Goal: Use online tool/utility: Utilize a website feature to perform a specific function

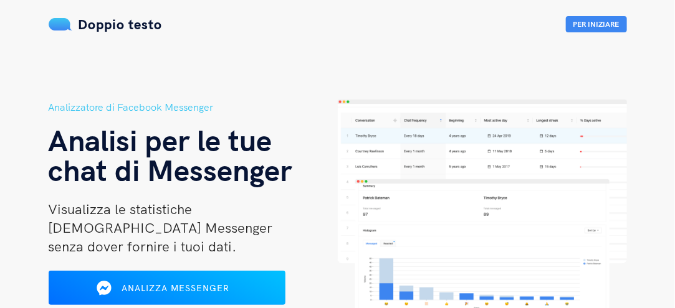
click at [458, 77] on header "Analizzatore di [DEMOGRAPHIC_DATA] Messenger Analisi per le tue chat di Messeng…" at bounding box center [337, 215] width 675 height 430
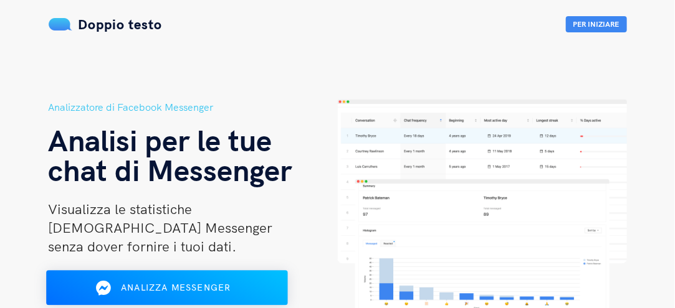
click at [213, 282] on font "Analizza Messenger" at bounding box center [176, 287] width 110 height 11
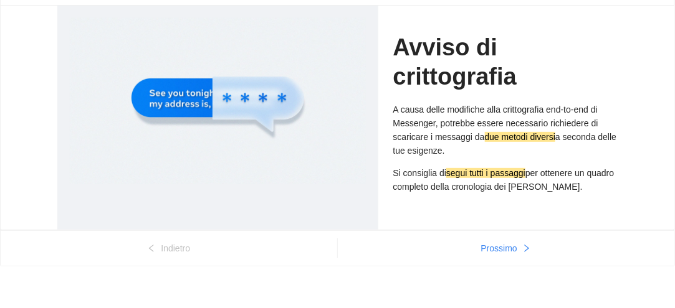
scroll to position [80, 0]
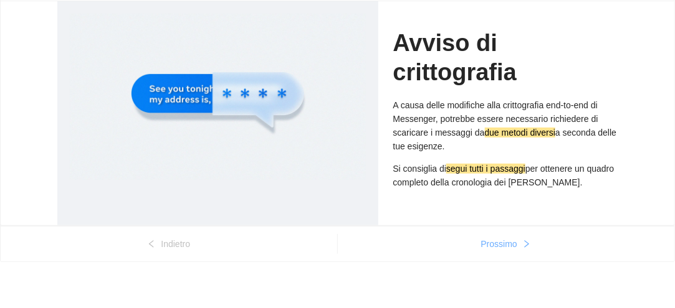
click at [501, 242] on font "Prossimo" at bounding box center [499, 244] width 36 height 10
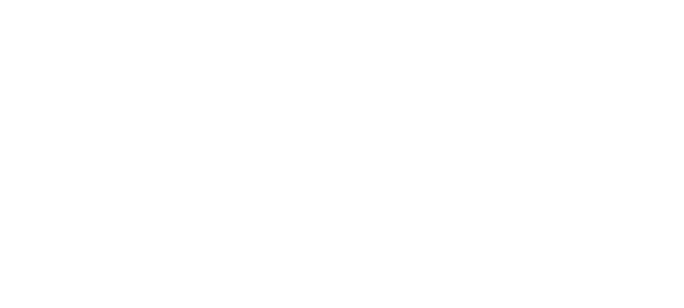
scroll to position [0, 0]
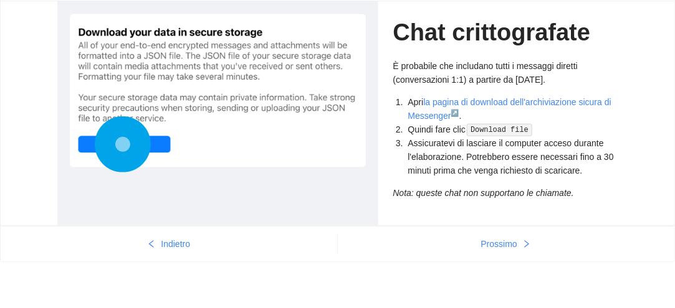
scroll to position [80, 0]
click at [500, 242] on font "Prossimo" at bounding box center [499, 244] width 36 height 10
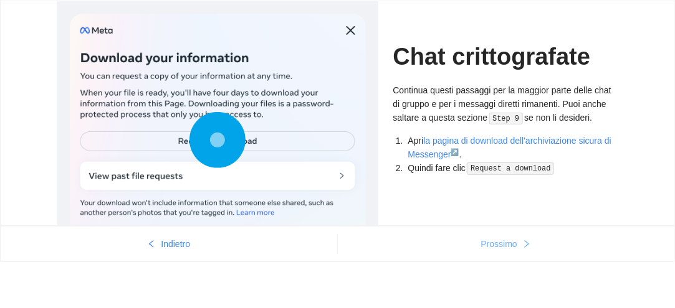
click at [500, 242] on font "Prossimo" at bounding box center [499, 244] width 36 height 10
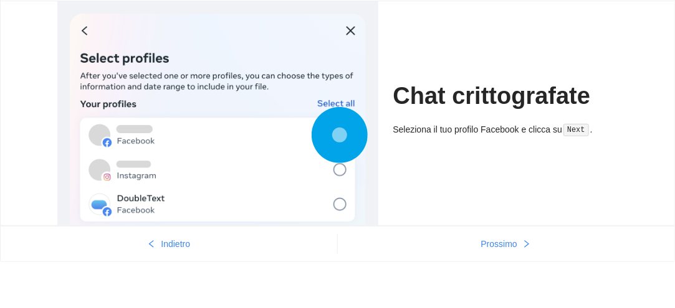
click at [340, 167] on div at bounding box center [218, 146] width 296 height 264
click at [170, 133] on div at bounding box center [218, 146] width 296 height 264
click at [343, 100] on div at bounding box center [218, 146] width 296 height 264
click at [518, 242] on button "Prossimo" at bounding box center [506, 244] width 337 height 20
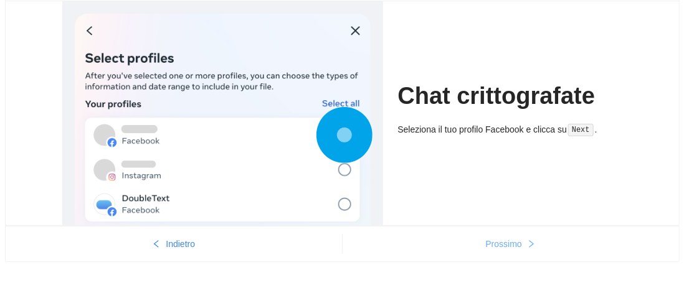
scroll to position [0, 0]
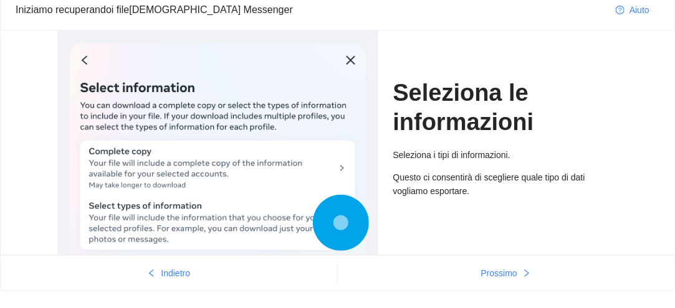
scroll to position [75, 0]
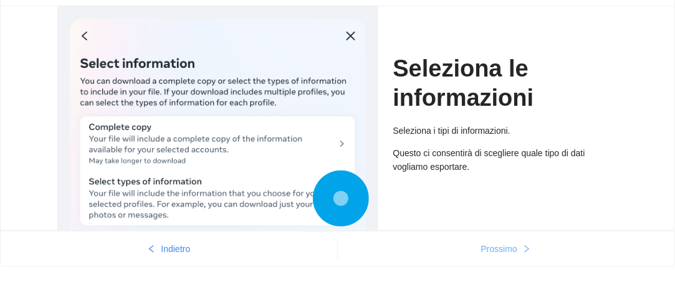
click at [504, 247] on font "Prossimo" at bounding box center [499, 249] width 36 height 10
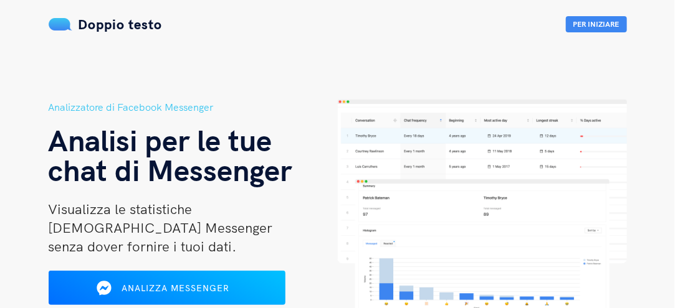
click at [414, 65] on header "Analizzatore di [DEMOGRAPHIC_DATA] Messenger Analisi per le tue chat di Messeng…" at bounding box center [337, 215] width 675 height 430
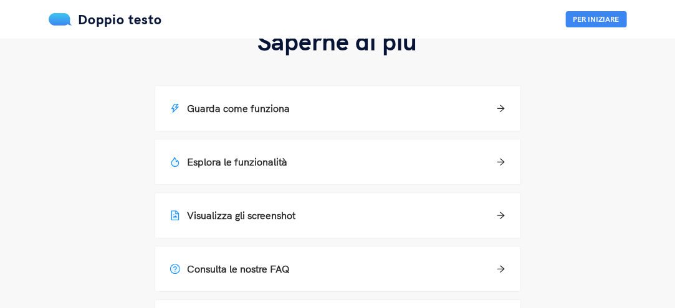
scroll to position [947, 0]
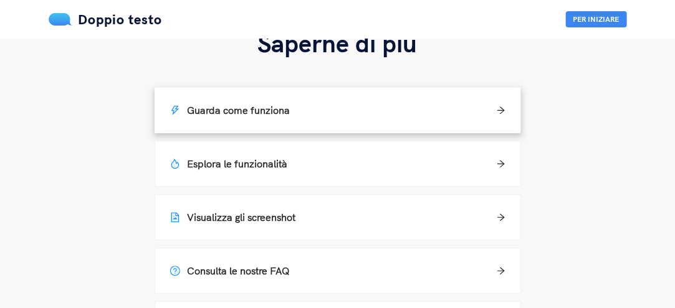
click at [409, 103] on div "Guarda come funziona" at bounding box center [337, 110] width 335 height 15
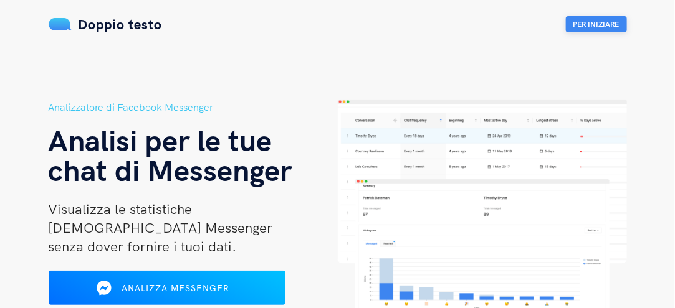
click at [613, 22] on font "Per iniziare" at bounding box center [596, 23] width 46 height 9
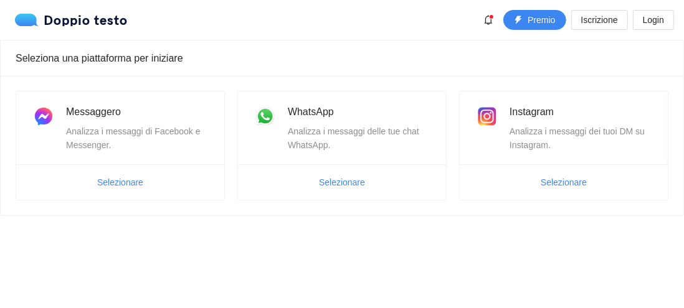
click at [377, 226] on body "Doppio testo Premio Iscrizione Login Seleziona una piattaforma per iniziare Mes…" at bounding box center [342, 154] width 684 height 308
